Goal: Find specific page/section: Find specific page/section

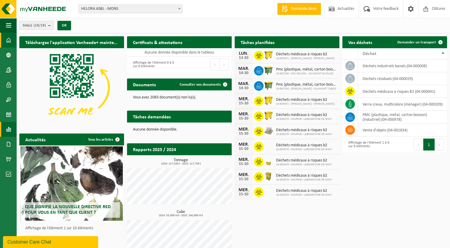
click at [4, 123] on link "Rapports" at bounding box center [8, 129] width 16 height 15
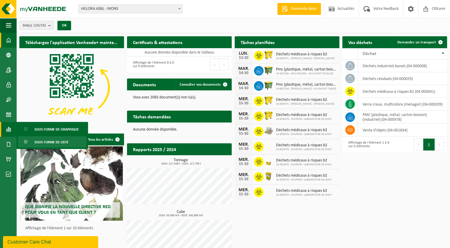
click at [46, 138] on span "Sous forme de liste" at bounding box center [52, 142] width 34 height 11
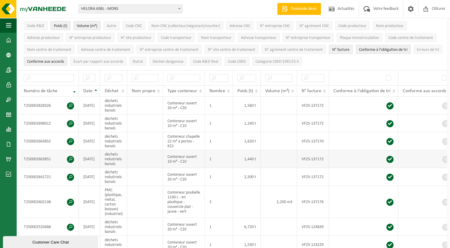
scroll to position [60, 0]
click at [10, 146] on span at bounding box center [8, 144] width 5 height 15
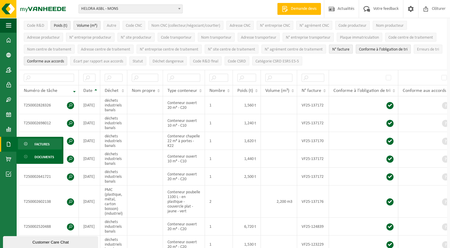
click at [39, 146] on span "Factures" at bounding box center [42, 144] width 15 height 11
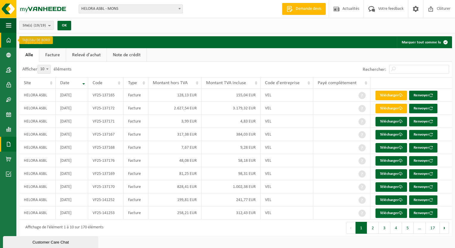
click at [6, 41] on span at bounding box center [8, 40] width 5 height 15
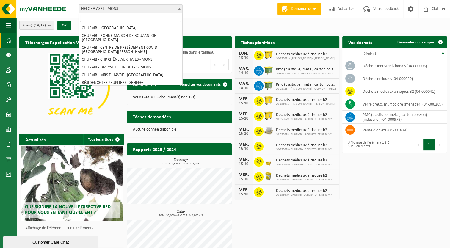
click at [102, 11] on span "HELORA ASBL - MONS" at bounding box center [131, 9] width 104 height 8
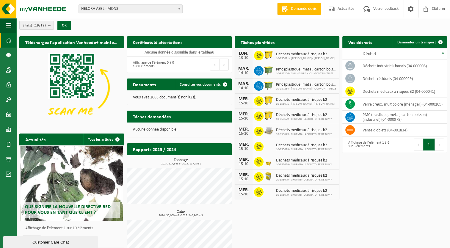
click at [102, 11] on span "HELORA ASBL - MONS" at bounding box center [131, 9] width 104 height 8
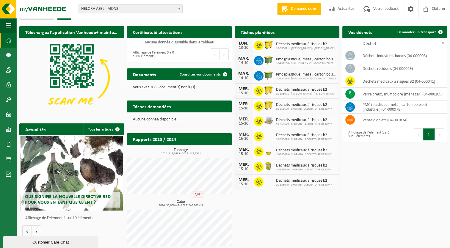
scroll to position [13, 0]
